Goal: Information Seeking & Learning: Learn about a topic

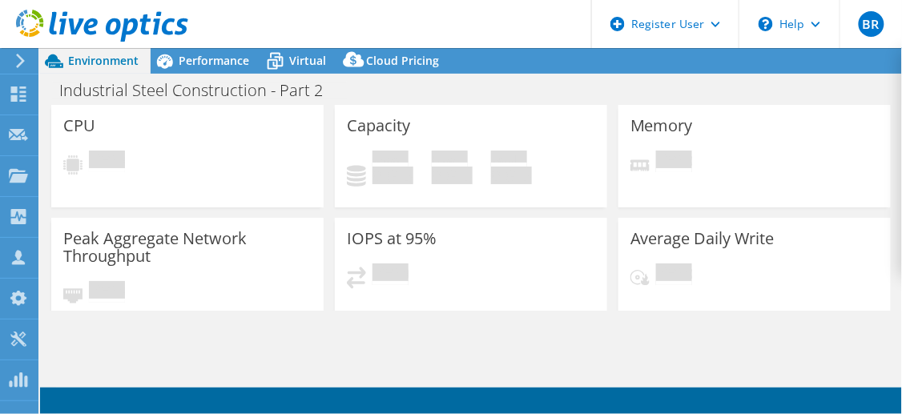
select select "USD"
select select "USEast"
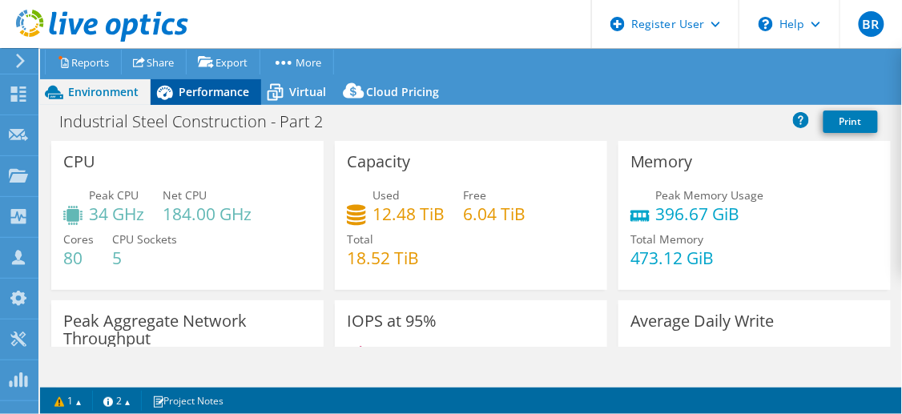
click at [204, 100] on div "Performance" at bounding box center [206, 92] width 111 height 26
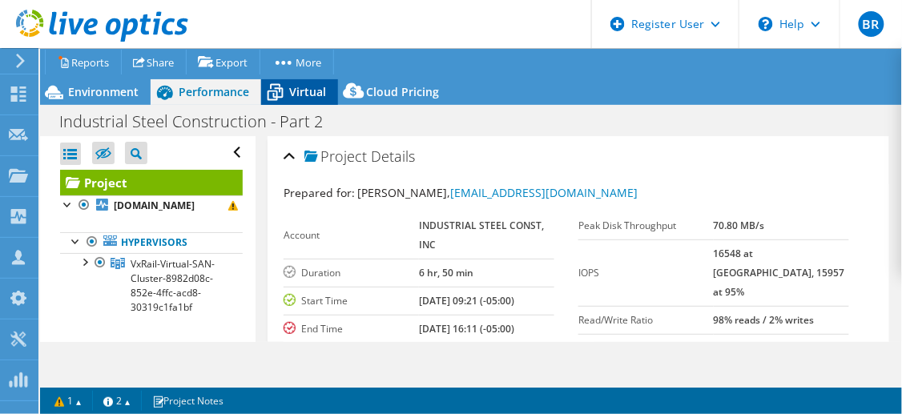
click at [280, 97] on icon at bounding box center [276, 93] width 16 height 13
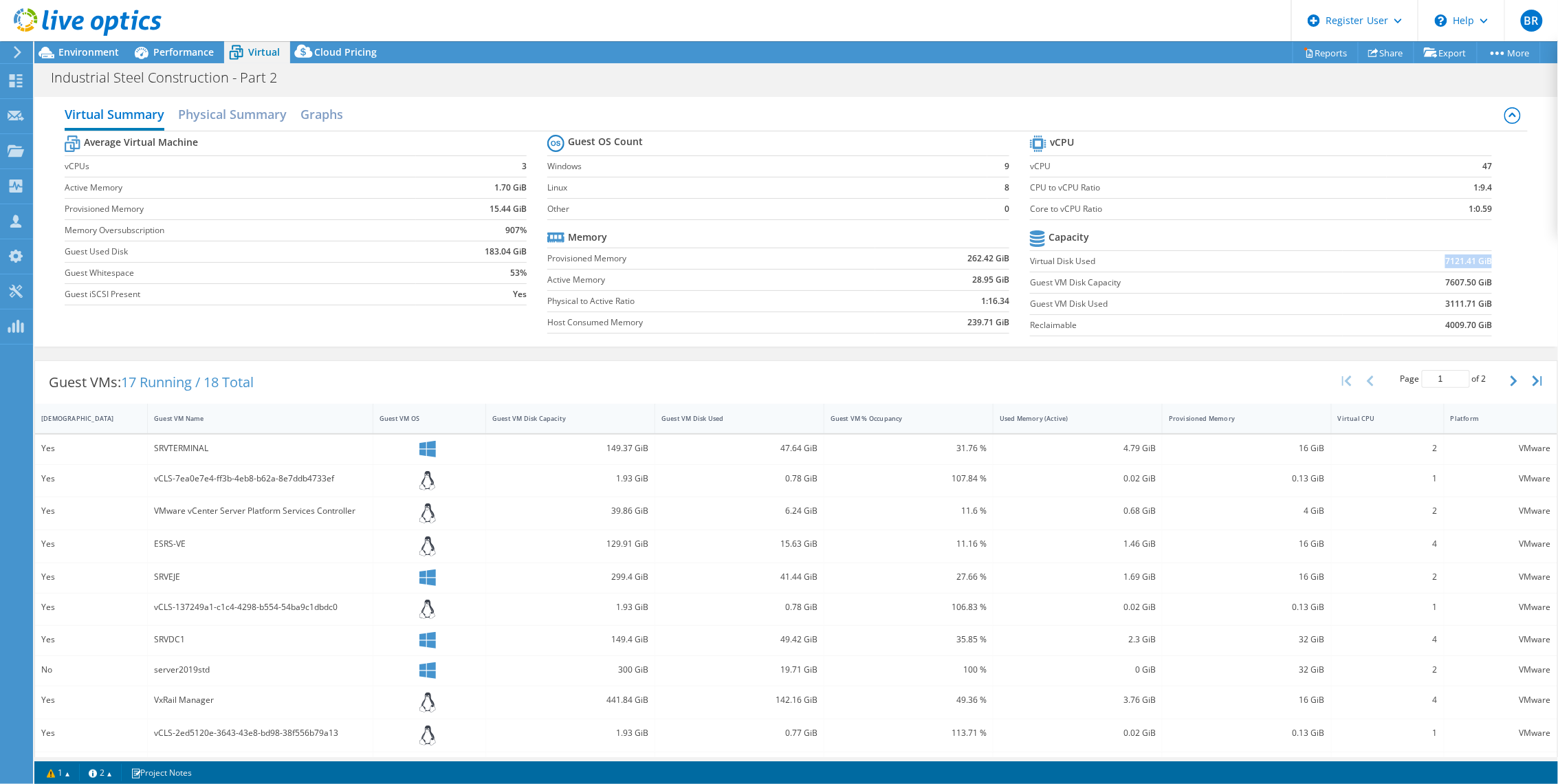
drag, startPoint x: 1432, startPoint y: 256, endPoint x: 1480, endPoint y: 256, distance: 48.0
click at [774, 256] on td "7121.41 GiB" at bounding box center [1417, 261] width 150 height 21
drag, startPoint x: 1480, startPoint y: 256, endPoint x: 1502, endPoint y: 308, distance: 56.5
click at [774, 308] on div "Average Virtual Machine vCPUs 3 Active Memory 1.70 GiB Provisioned Memory 15.44…" at bounding box center [795, 237] width 1462 height 212
drag, startPoint x: 1433, startPoint y: 258, endPoint x: 1479, endPoint y: 259, distance: 46.0
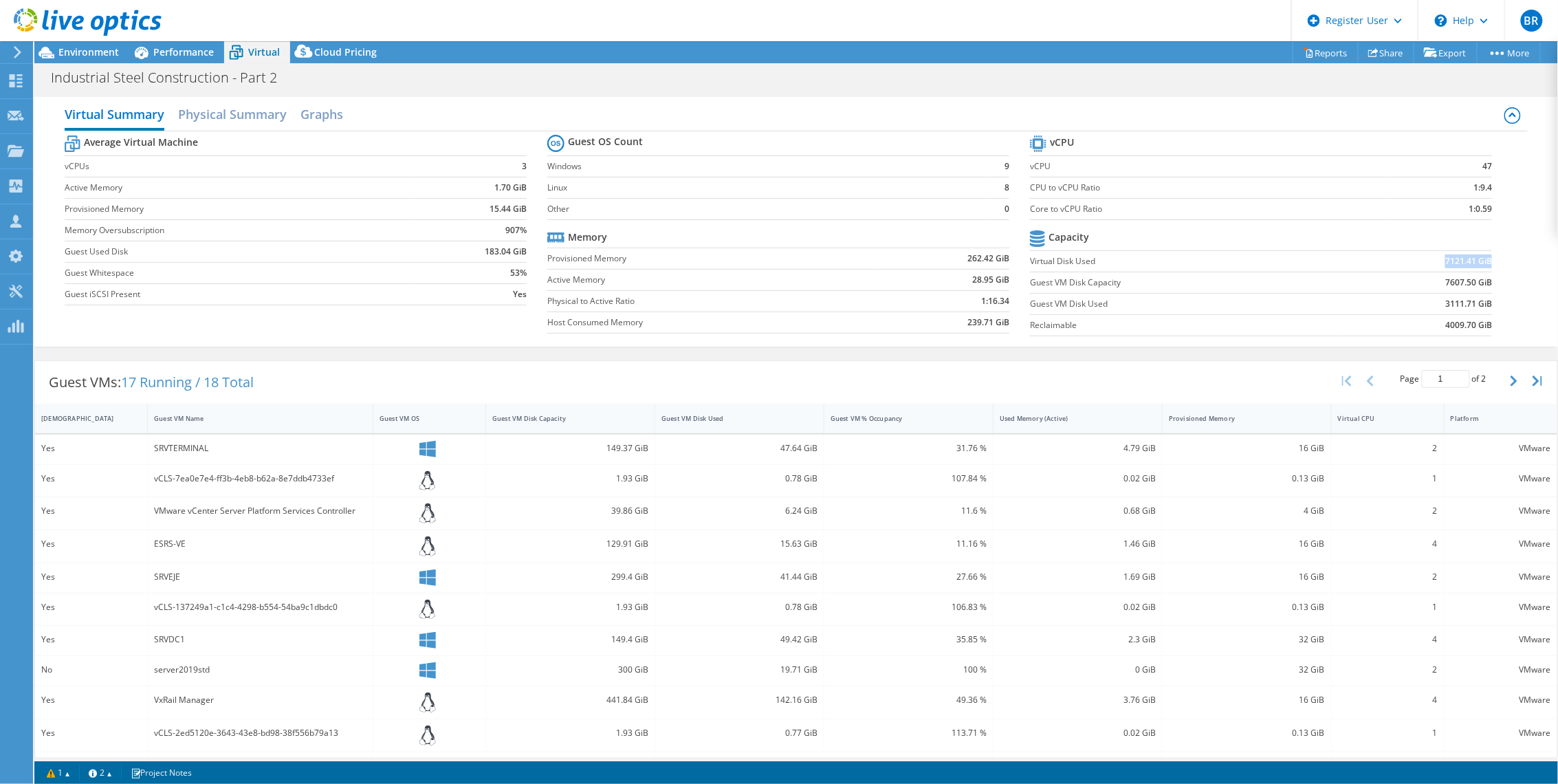
click at [774, 259] on td "7121.41 GiB" at bounding box center [1417, 261] width 150 height 21
copy b "7121.41 GiB"
click at [75, 52] on span "Environment" at bounding box center [88, 51] width 61 height 13
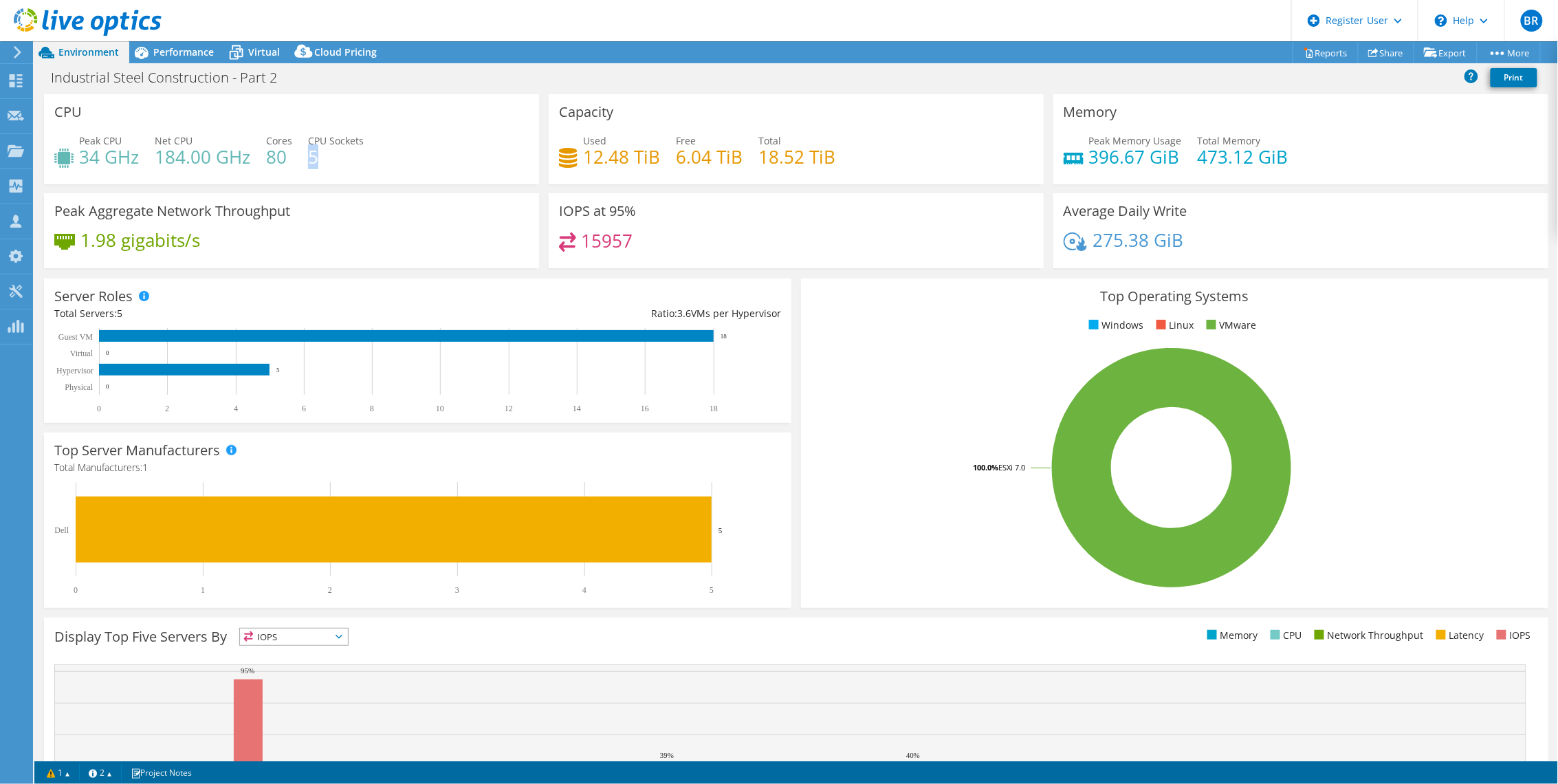
drag, startPoint x: 308, startPoint y: 161, endPoint x: 318, endPoint y: 161, distance: 10.0
click at [318, 161] on h4 "5" at bounding box center [335, 157] width 56 height 15
drag, startPoint x: 318, startPoint y: 161, endPoint x: 362, endPoint y: 161, distance: 44.0
click at [362, 161] on div "Peak CPU 34 GHz Net CPU 184.00 GHz Cores 80 CPU Sockets 5" at bounding box center [291, 155] width 474 height 45
drag, startPoint x: 154, startPoint y: 159, endPoint x: 223, endPoint y: 159, distance: 69.0
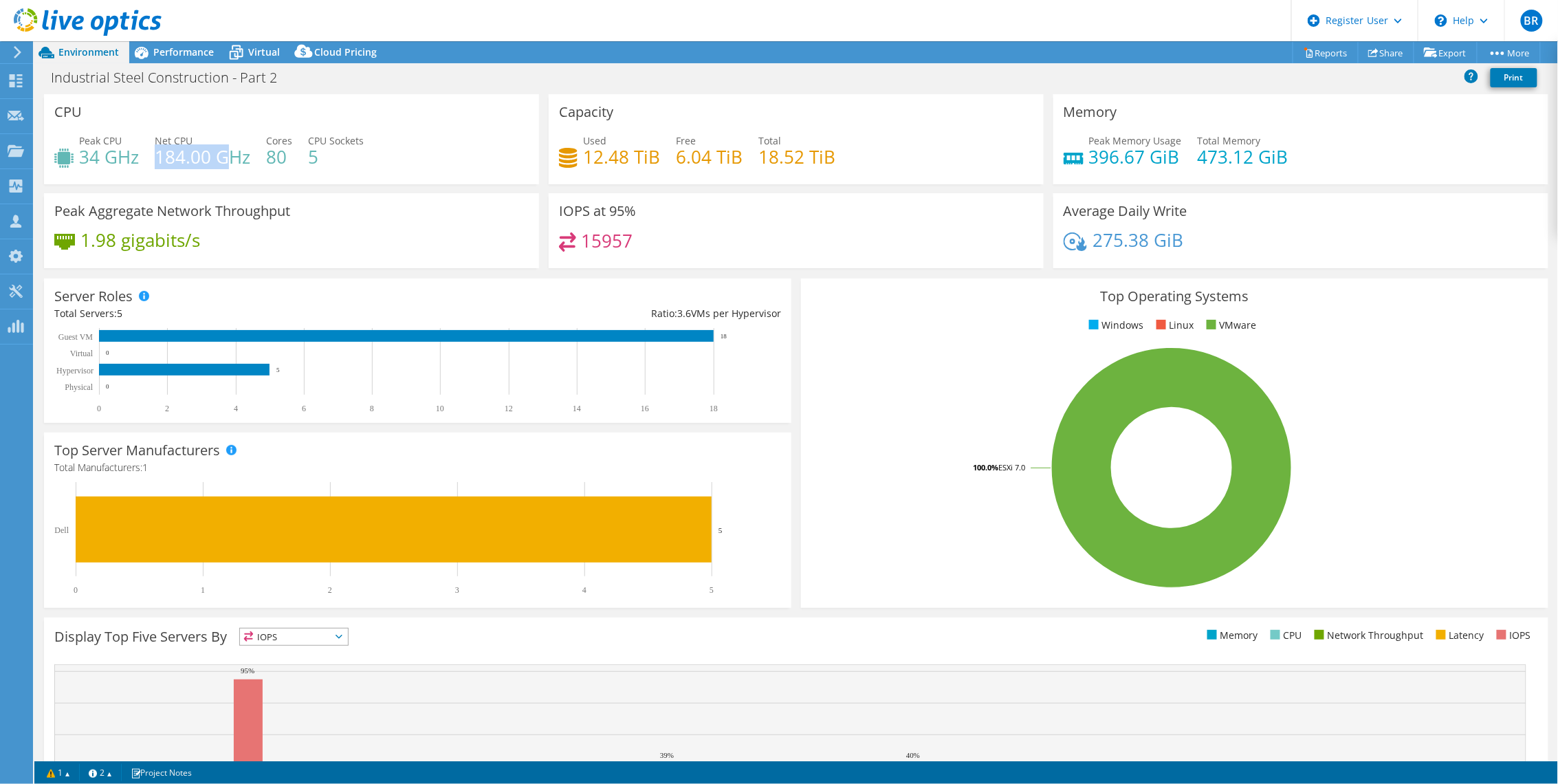
click at [223, 159] on h4 "184.00 GHz" at bounding box center [202, 157] width 95 height 15
click at [328, 173] on div "Peak CPU 34 GHz Net CPU 184.00 GHz Cores 80 CPU Sockets 5" at bounding box center [291, 155] width 474 height 45
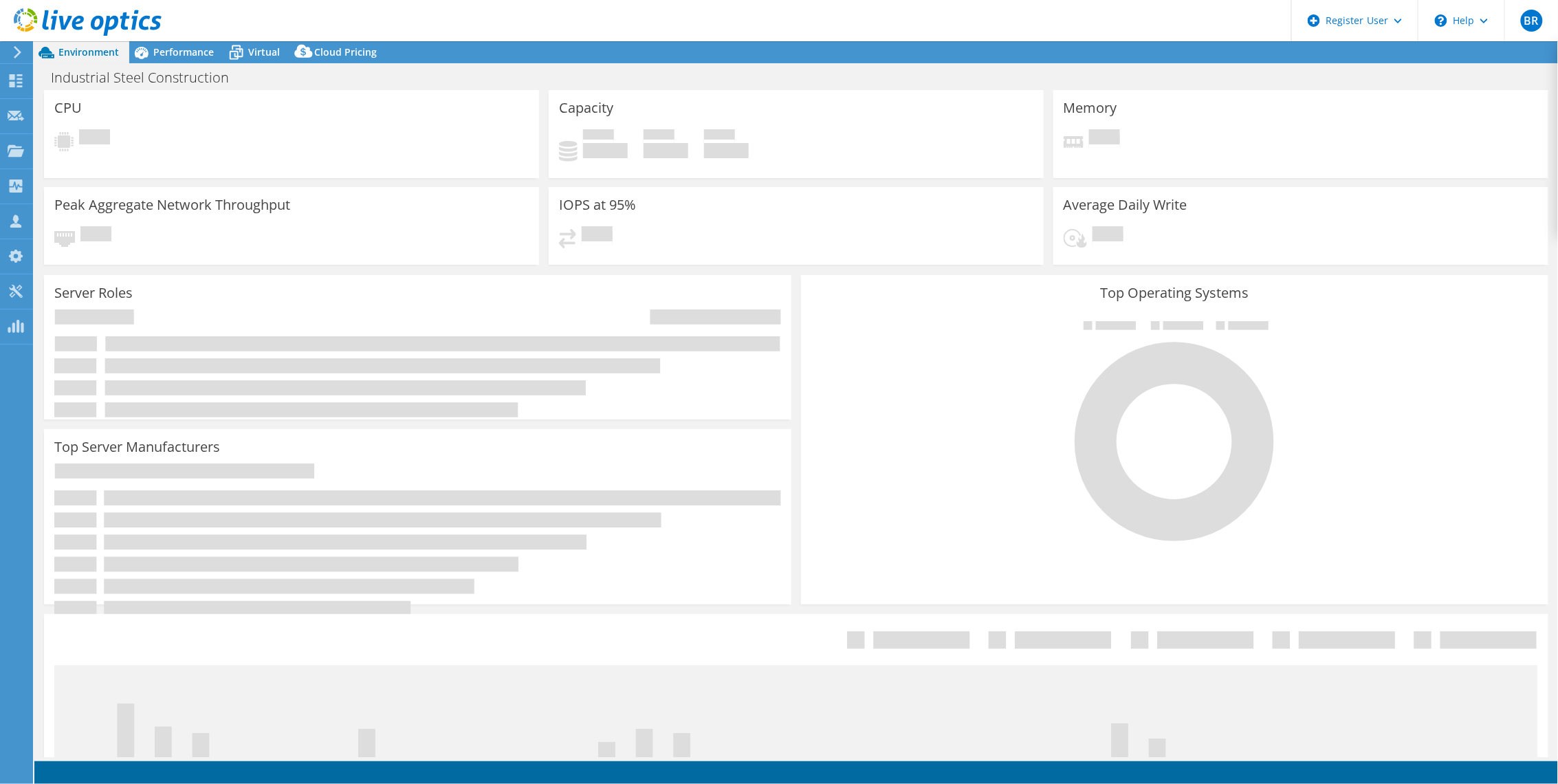
select select "USD"
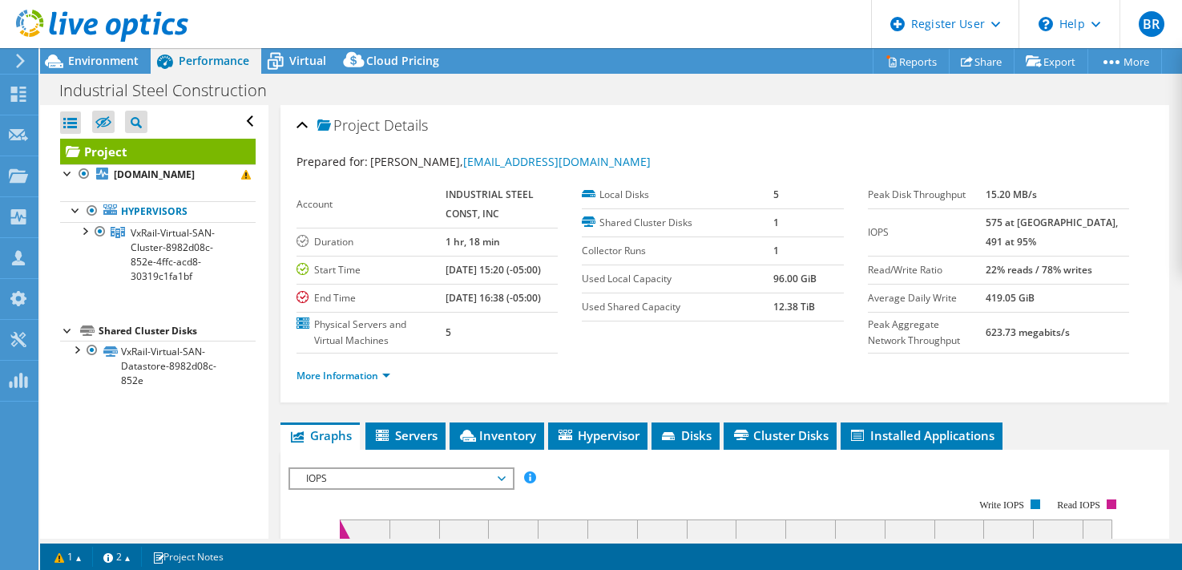
select select "USD"
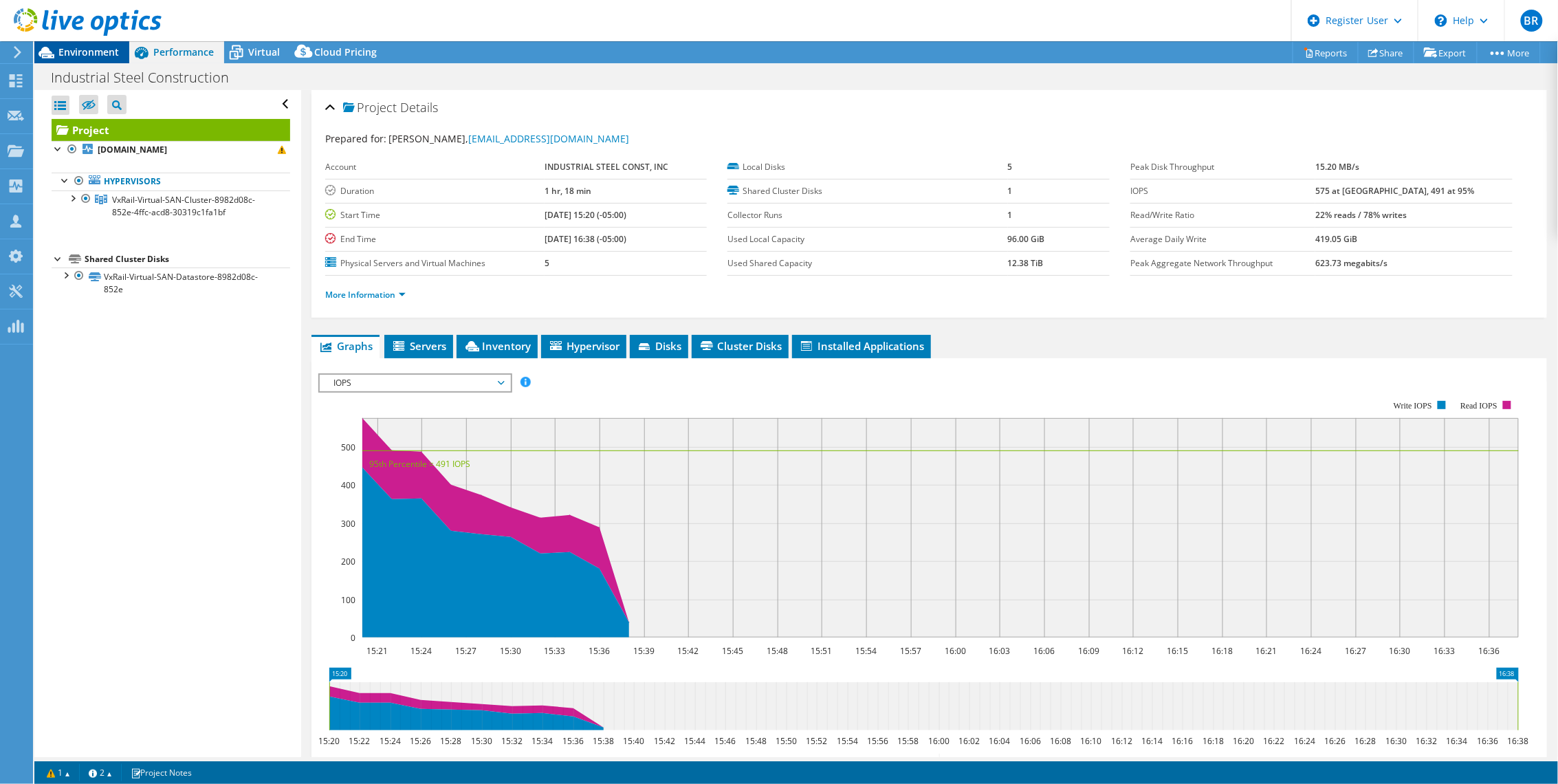
click at [94, 51] on span "Environment" at bounding box center [88, 51] width 61 height 13
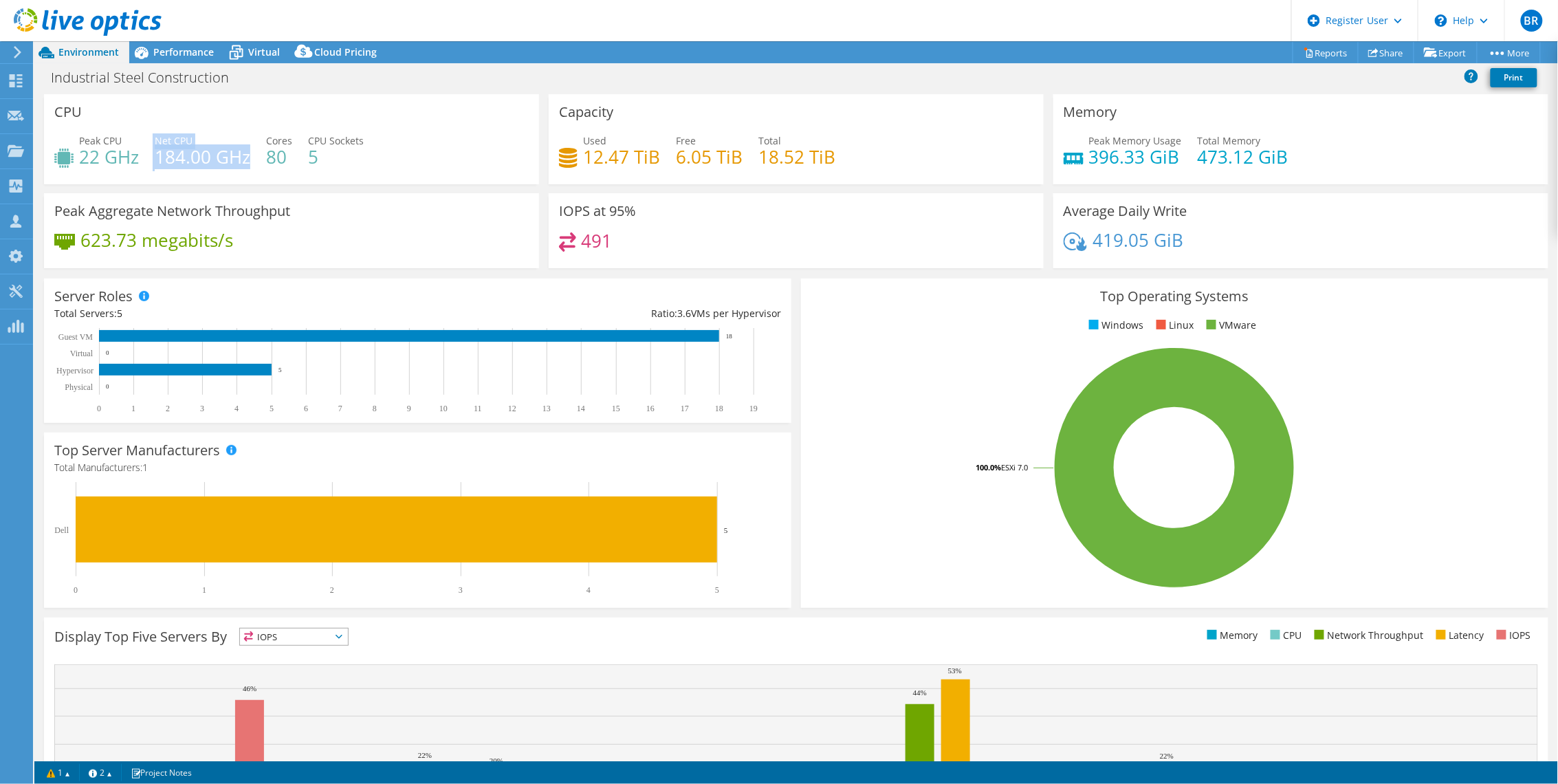
drag, startPoint x: 154, startPoint y: 158, endPoint x: 245, endPoint y: 157, distance: 91.0
click at [245, 157] on div "Peak CPU 22 GHz Net CPU 184.00 GHz Cores 80 CPU Sockets 5" at bounding box center [291, 155] width 474 height 45
click at [245, 157] on h4 "184.00 GHz" at bounding box center [202, 157] width 95 height 15
drag, startPoint x: 155, startPoint y: 160, endPoint x: 190, endPoint y: 152, distance: 35.9
click at [190, 152] on h4 "184.00 GHz" at bounding box center [202, 157] width 95 height 15
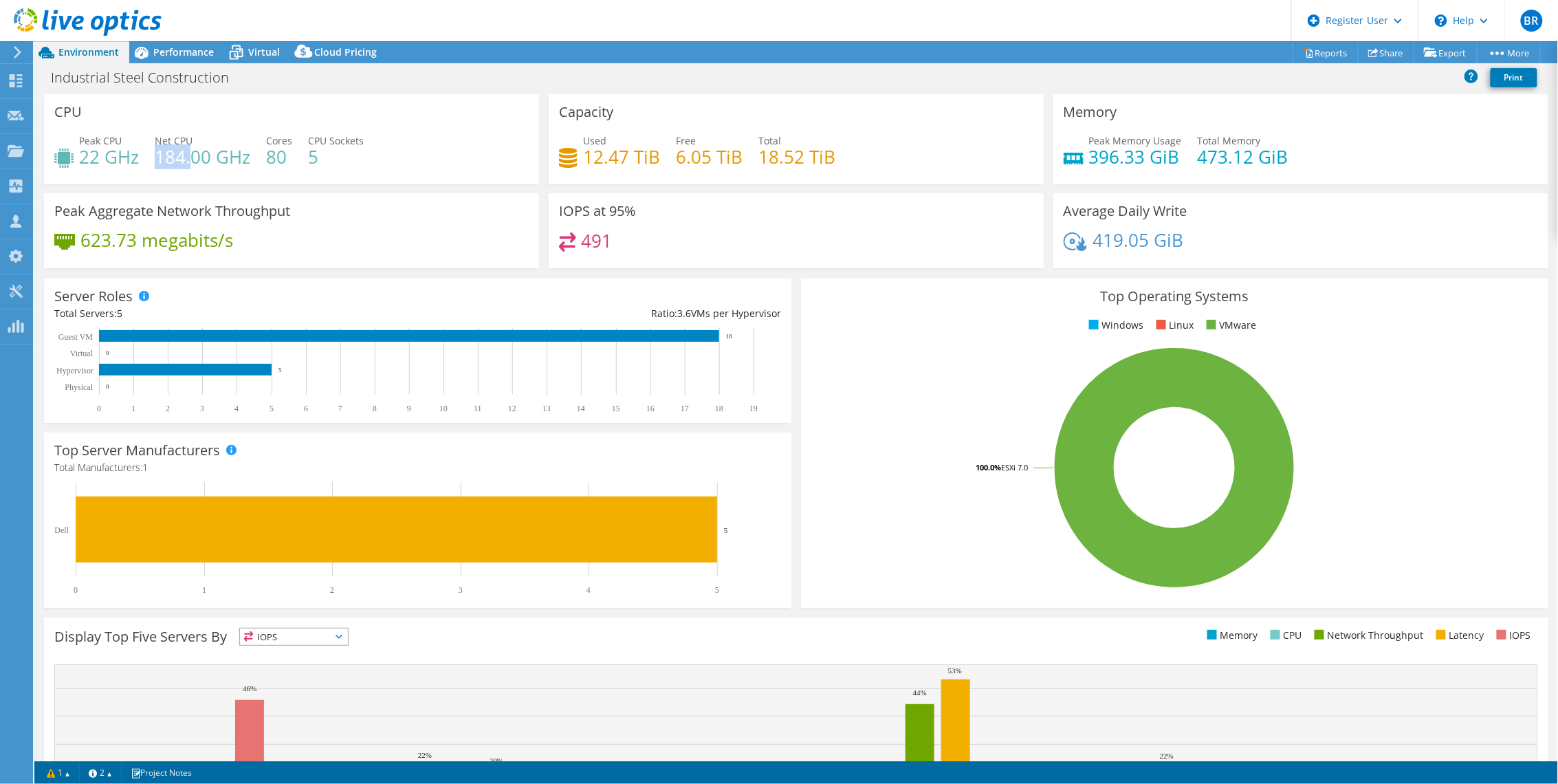
drag, startPoint x: 190, startPoint y: 152, endPoint x: 257, endPoint y: 166, distance: 68.4
click at [257, 166] on div "Peak CPU 22 GHz Net CPU 184.00 GHz Cores 80 CPU Sockets 5" at bounding box center [291, 155] width 474 height 45
drag, startPoint x: 1175, startPoint y: 157, endPoint x: 1167, endPoint y: 156, distance: 8.1
click at [1013, 157] on div "Peak Memory Usage 396.33 GiB Total Memory 473.12 GiB" at bounding box center [1301, 155] width 474 height 45
drag, startPoint x: 83, startPoint y: 244, endPoint x: 263, endPoint y: 248, distance: 180.0
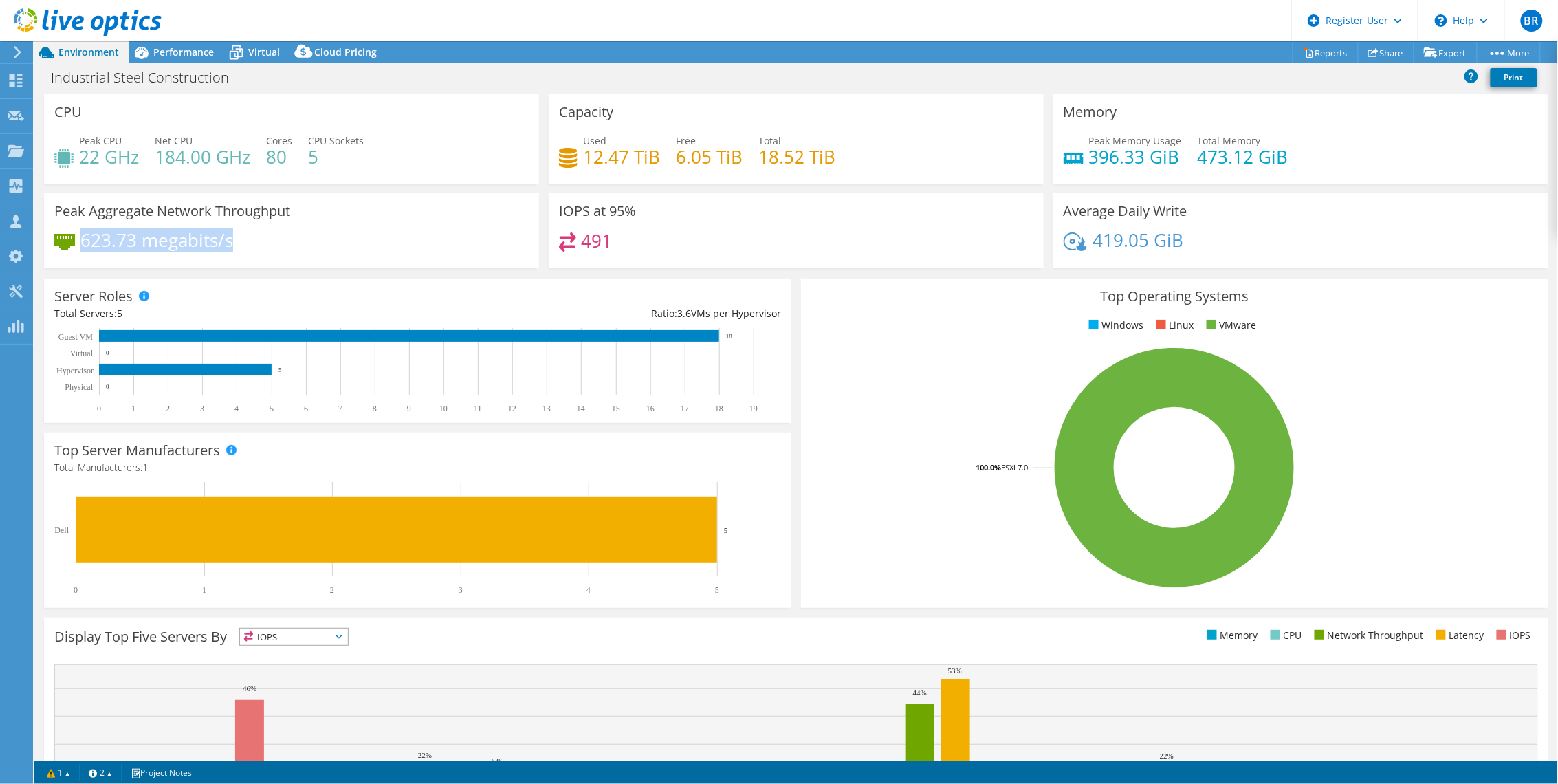
click at [263, 248] on div "623.73 megabits/s" at bounding box center [291, 247] width 474 height 29
click at [430, 238] on div "623.73 megabits/s" at bounding box center [291, 247] width 474 height 29
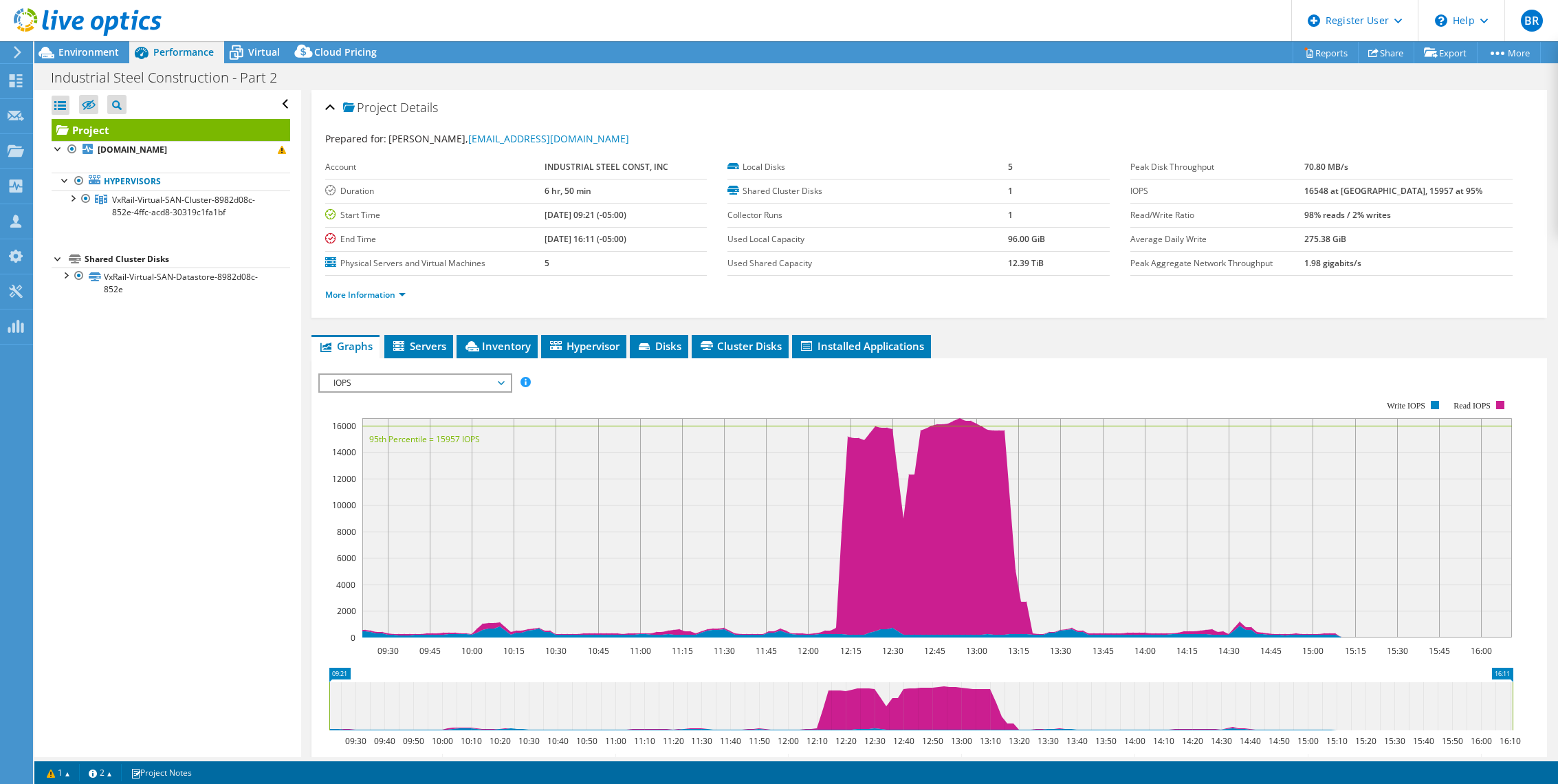
select select "USEast"
select select "USD"
drag, startPoint x: 78, startPoint y: 49, endPoint x: 100, endPoint y: 51, distance: 22.1
click at [78, 49] on span "Environment" at bounding box center [88, 51] width 61 height 13
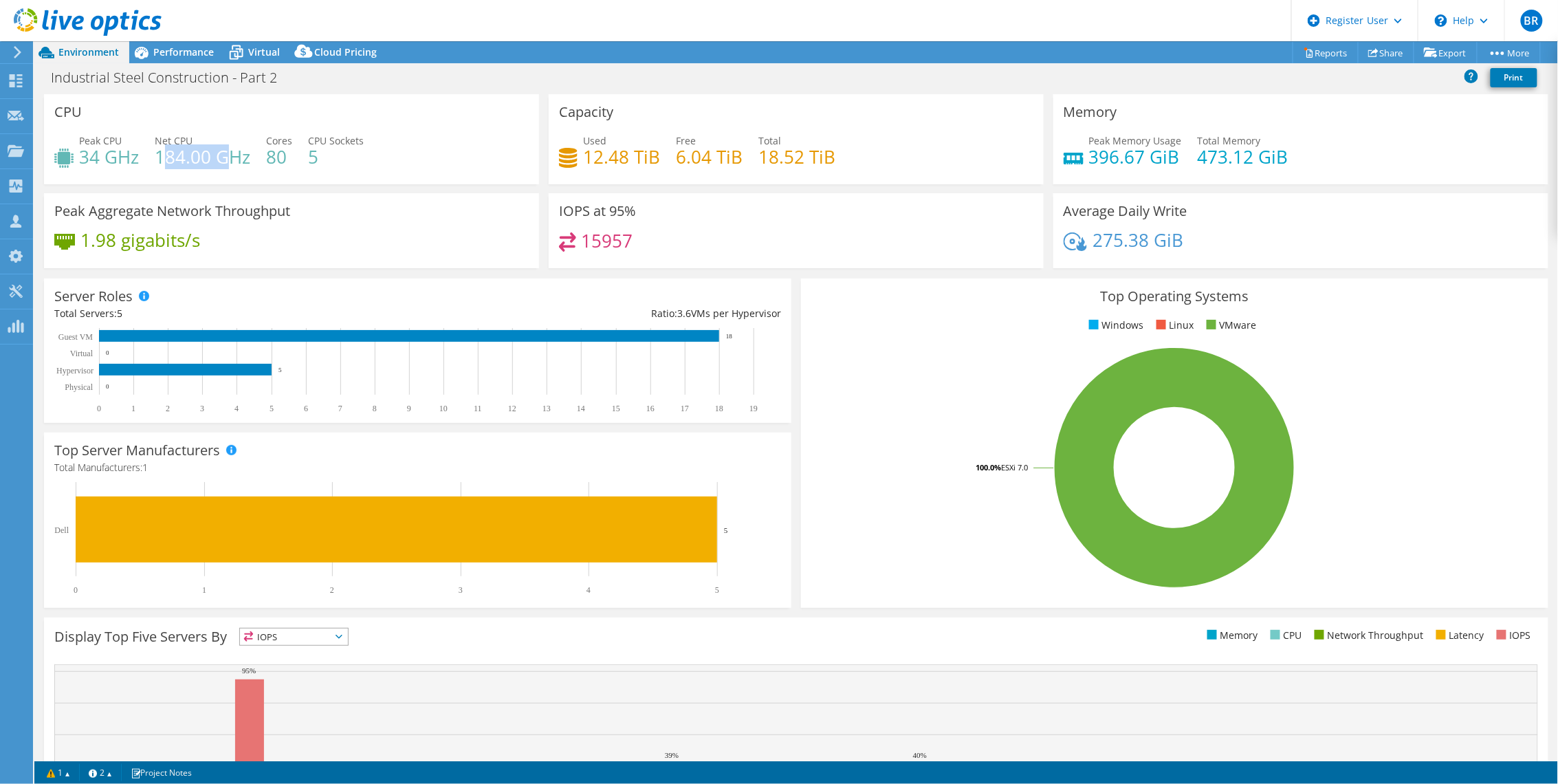
drag, startPoint x: 160, startPoint y: 162, endPoint x: 223, endPoint y: 161, distance: 63.0
click at [223, 161] on h4 "184.00 GHz" at bounding box center [202, 157] width 95 height 15
drag, startPoint x: 223, startPoint y: 161, endPoint x: 203, endPoint y: 157, distance: 20.4
click at [205, 157] on h4 "184.00 GHz" at bounding box center [202, 157] width 95 height 15
click at [63, 410] on rect at bounding box center [417, 371] width 727 height 86
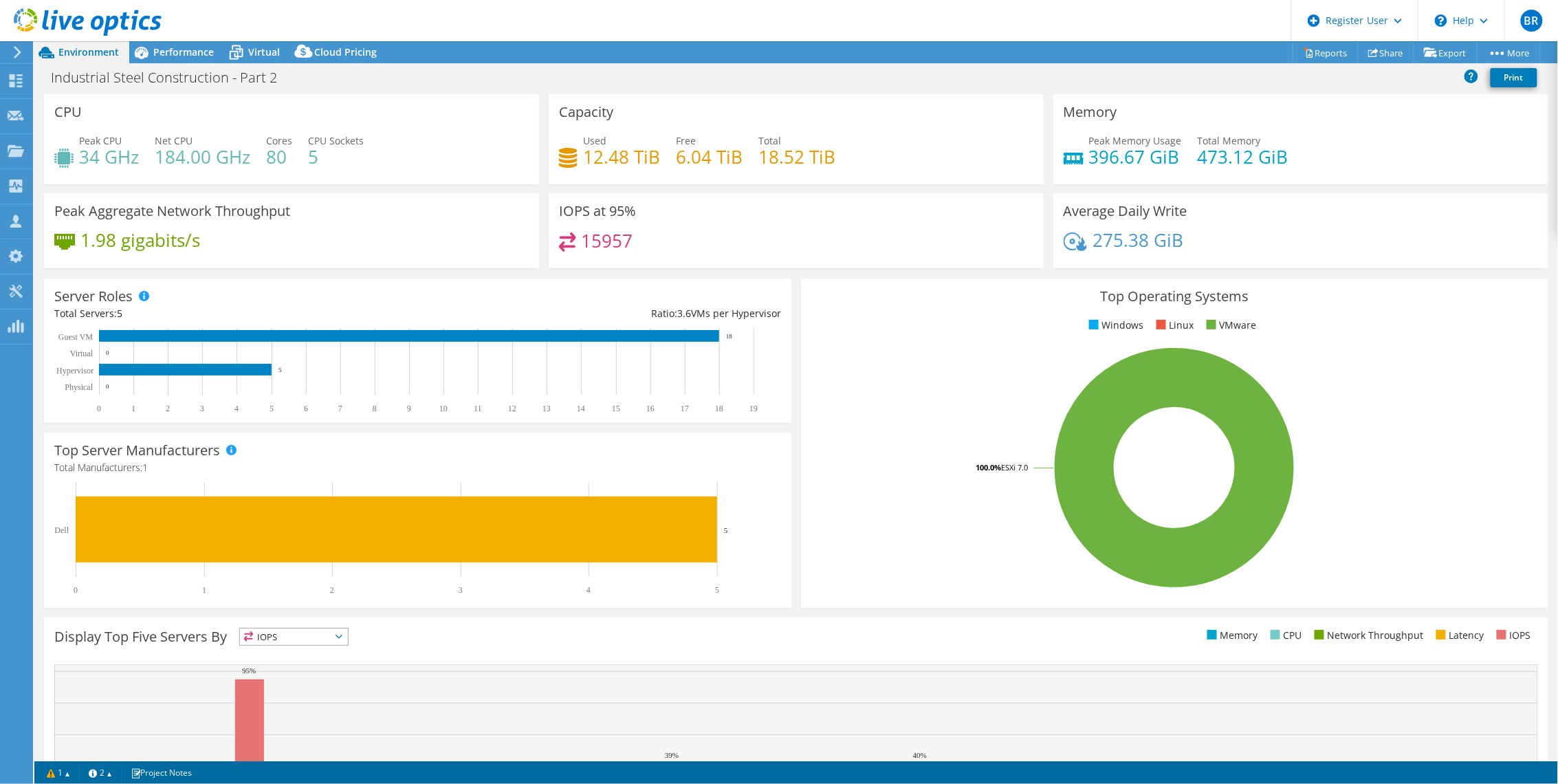
drag, startPoint x: 882, startPoint y: 30, endPoint x: 1481, endPoint y: 70, distance: 600.3
click at [882, 30] on header "BR Dell User Brindhaa Raghavan Brindhaa.Raghavan1@dell.com Dell My Profile Log …" at bounding box center [779, 21] width 1558 height 41
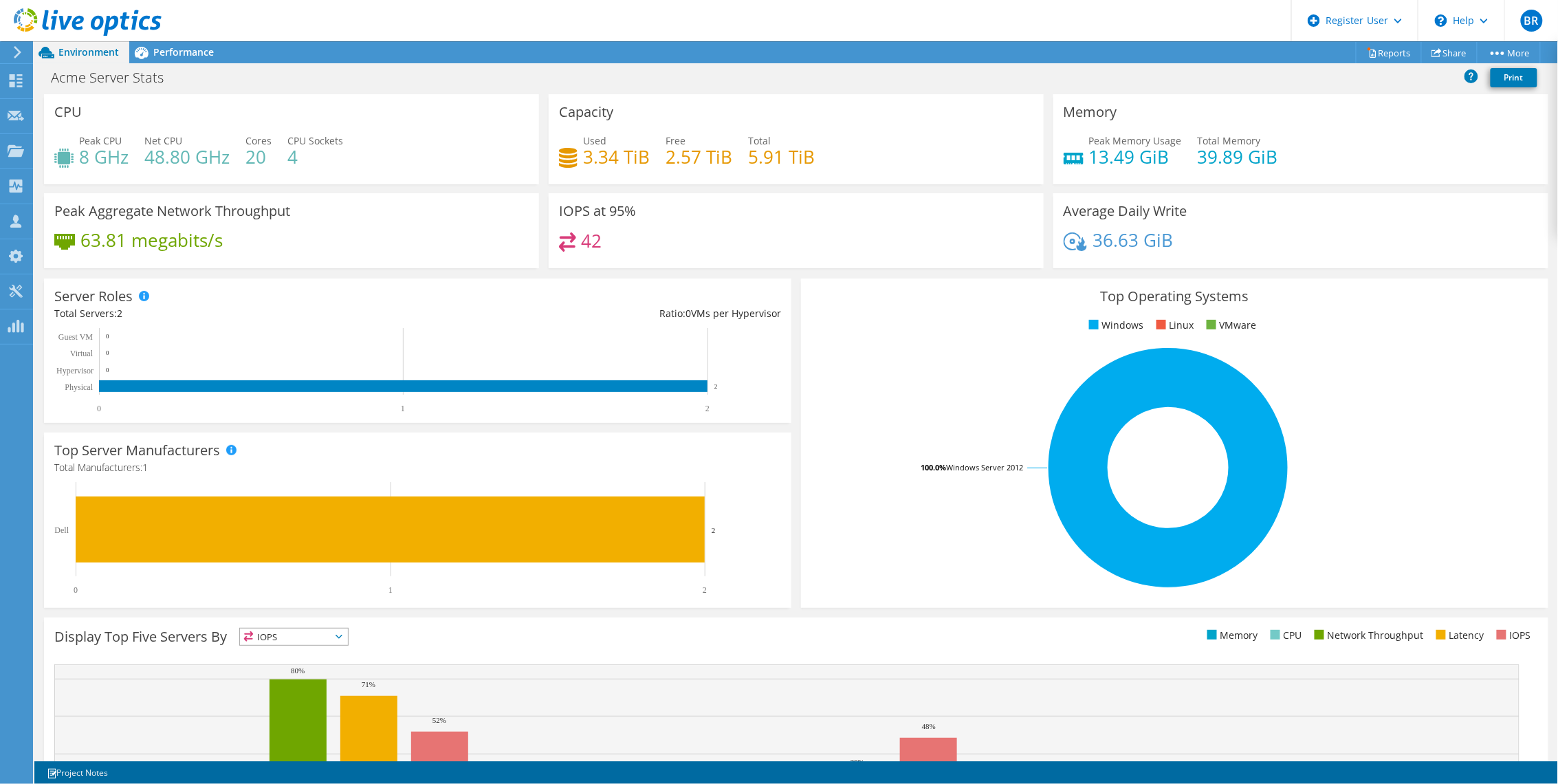
click at [769, 19] on header "BR Dell User [PERSON_NAME] [PERSON_NAME][EMAIL_ADDRESS][DOMAIN_NAME] Dell My Pr…" at bounding box center [779, 21] width 1558 height 41
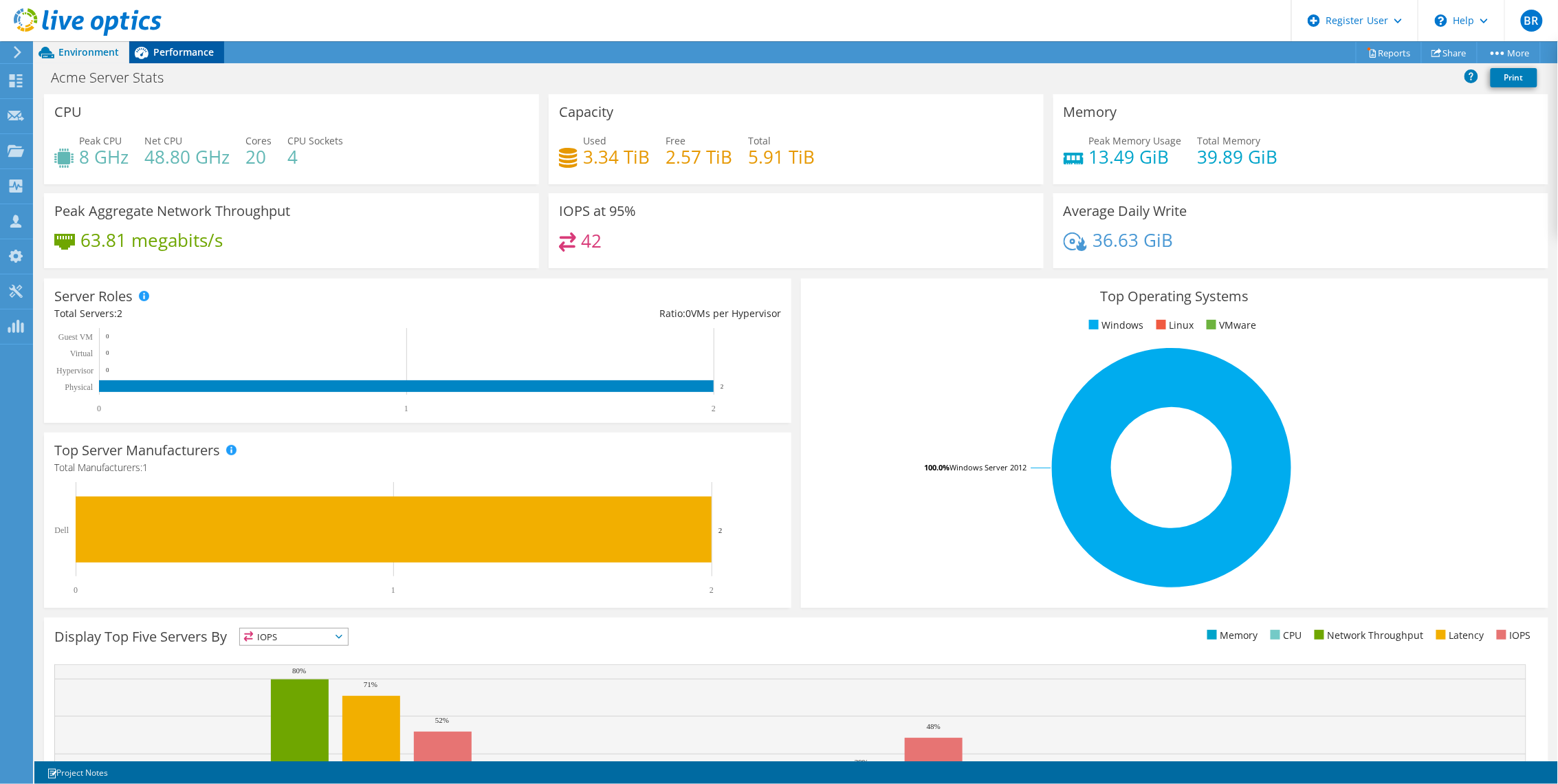
click at [172, 53] on span "Performance" at bounding box center [184, 51] width 61 height 13
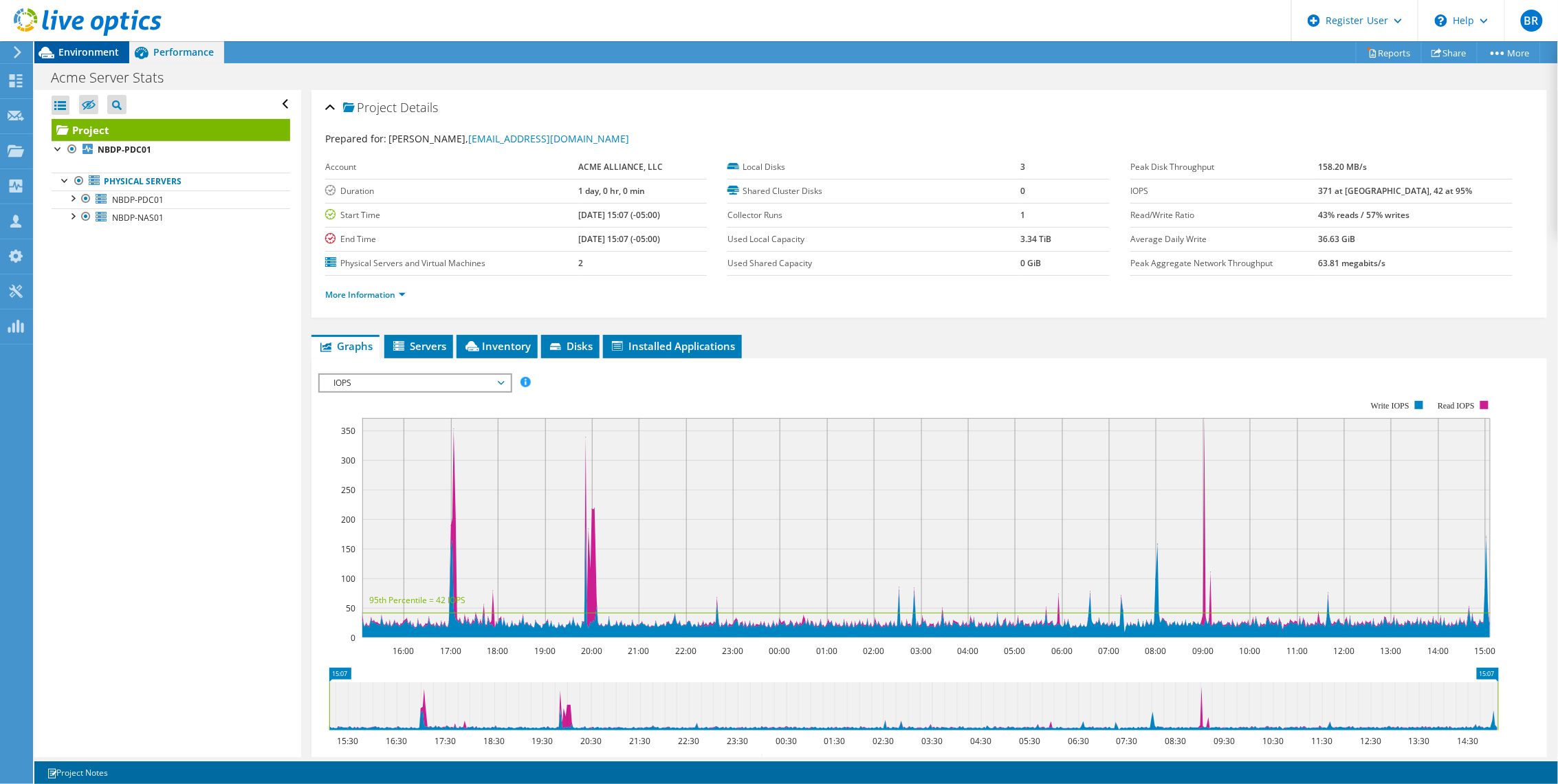
click at [106, 51] on span "Environment" at bounding box center [88, 51] width 61 height 13
